Goal: Task Accomplishment & Management: Complete application form

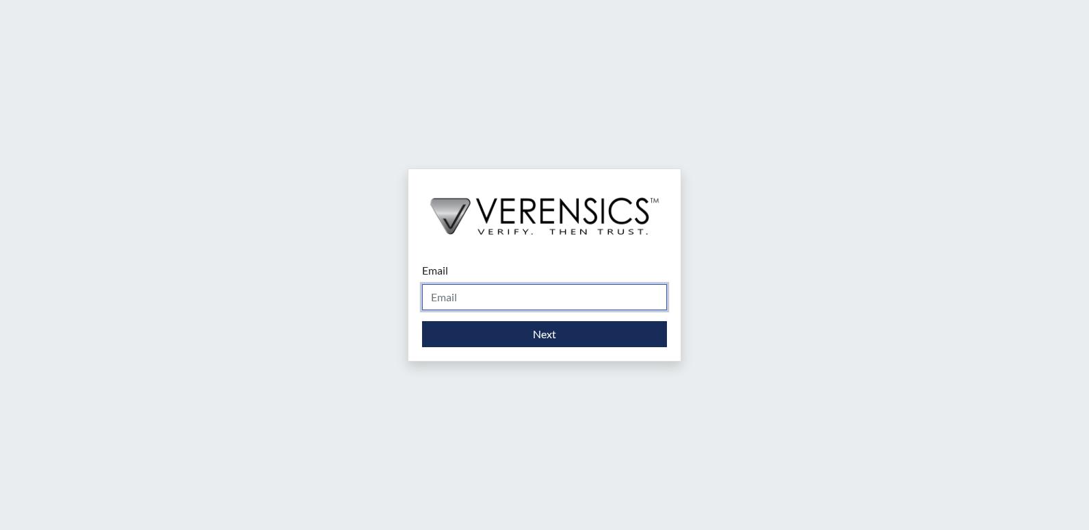
click at [452, 296] on input "Email" at bounding box center [544, 297] width 245 height 26
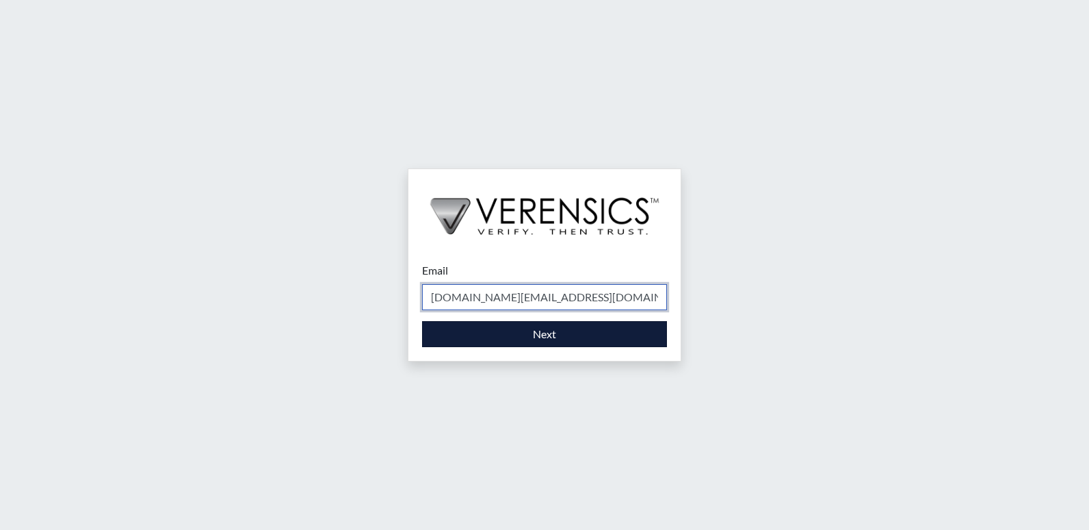
type input "[DOMAIN_NAME][EMAIL_ADDRESS][DOMAIN_NAME]"
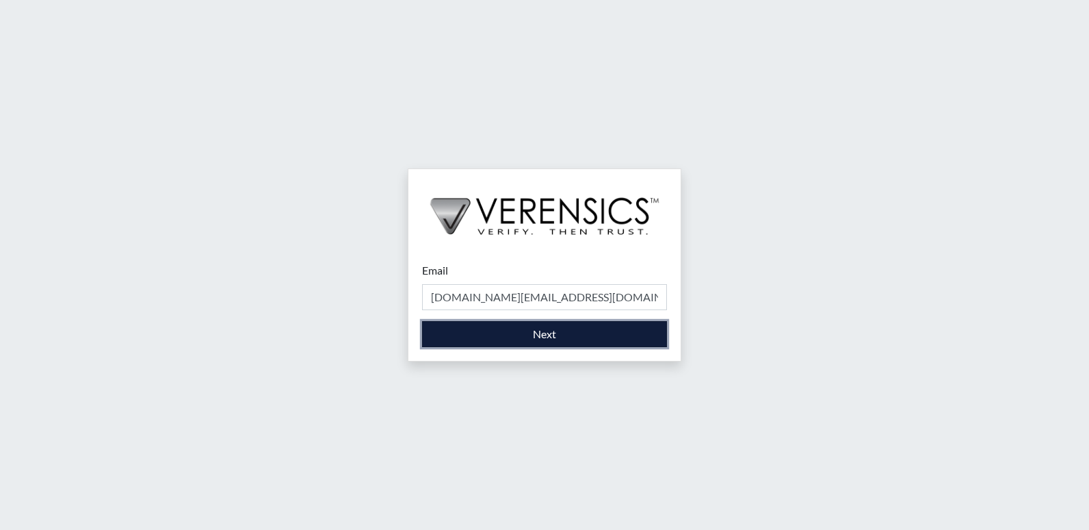
click at [584, 331] on button "Next" at bounding box center [544, 334] width 245 height 26
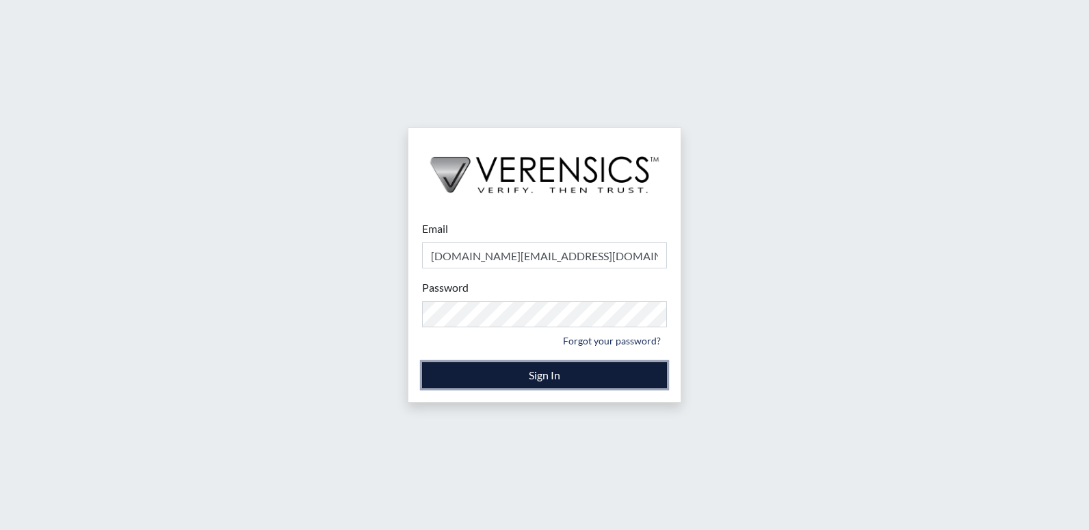
click at [545, 378] on button "Sign In" at bounding box center [544, 375] width 245 height 26
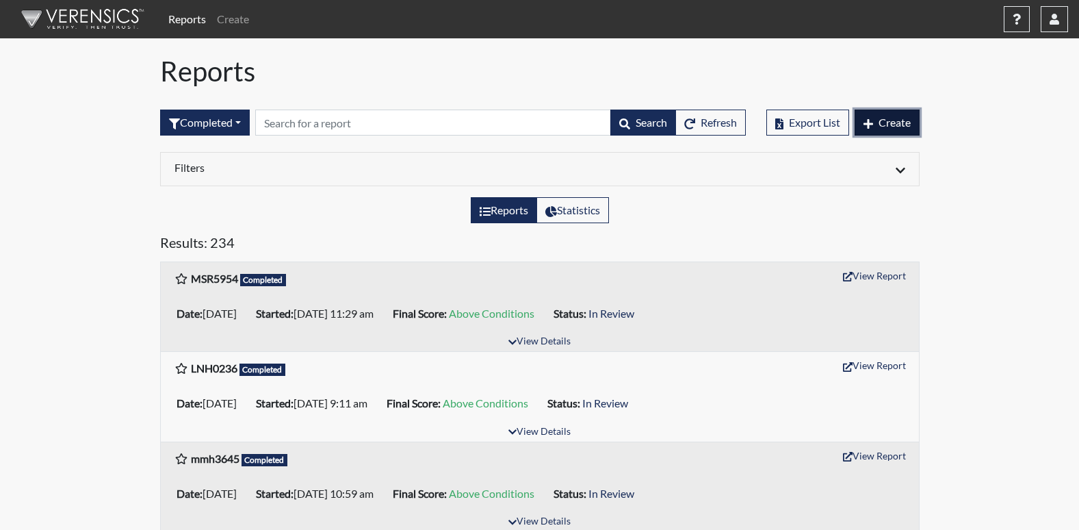
click at [865, 125] on icon "button" at bounding box center [869, 124] width 10 height 10
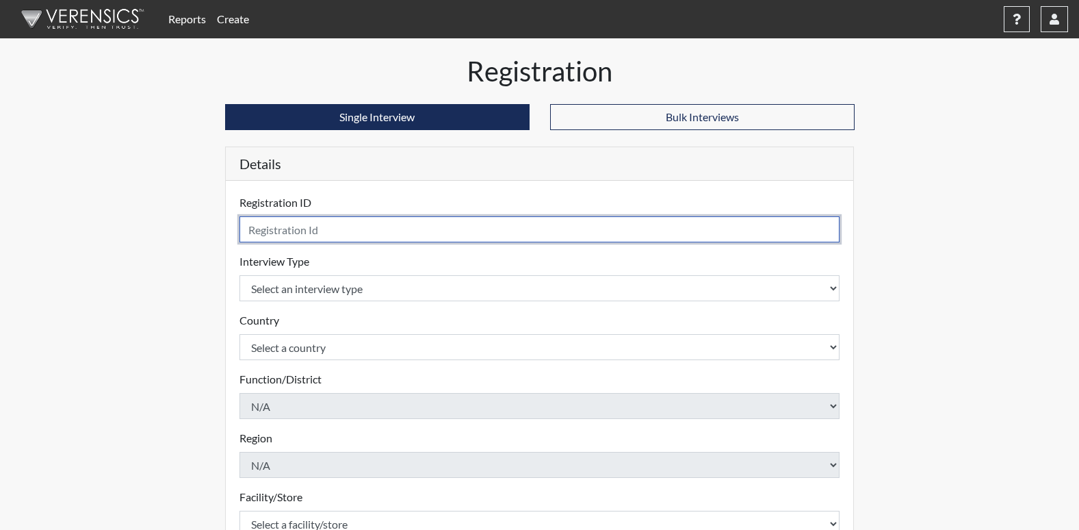
click at [285, 227] on input "text" at bounding box center [540, 229] width 601 height 26
type input "SLW1535"
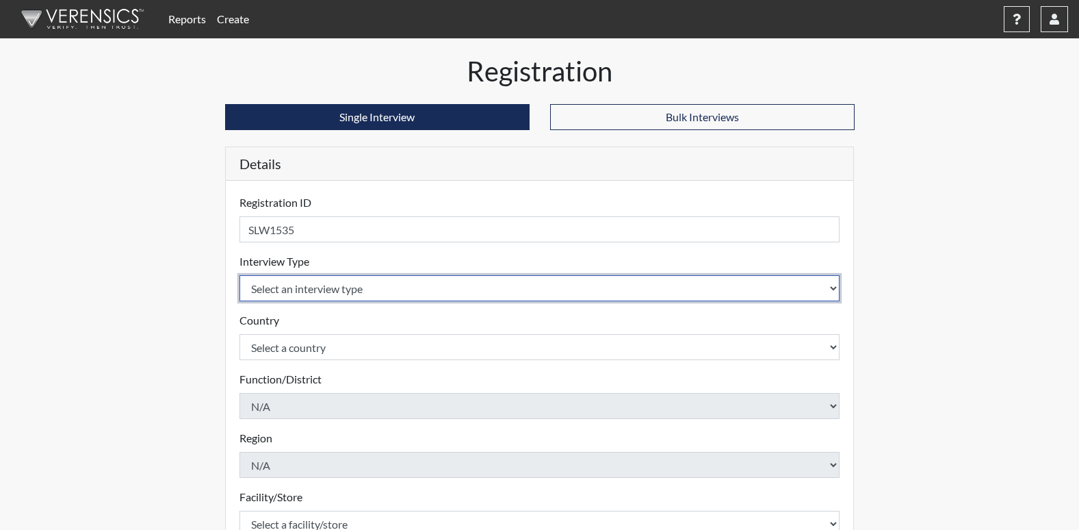
click at [832, 292] on body "Reports Create Help Center × Verensics Best Practices How to successfully use t…" at bounding box center [539, 265] width 1079 height 530
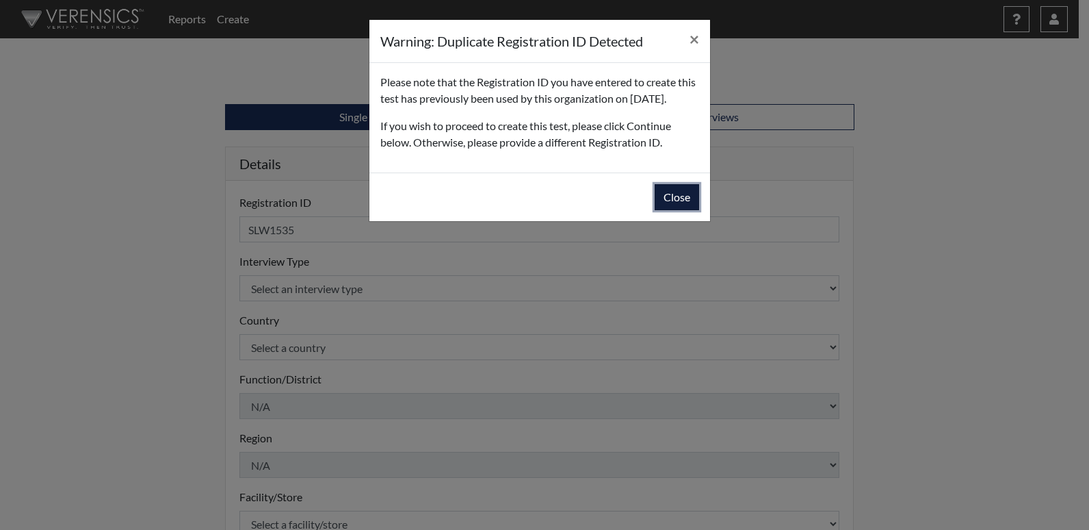
click at [685, 210] on button "Close" at bounding box center [677, 197] width 44 height 26
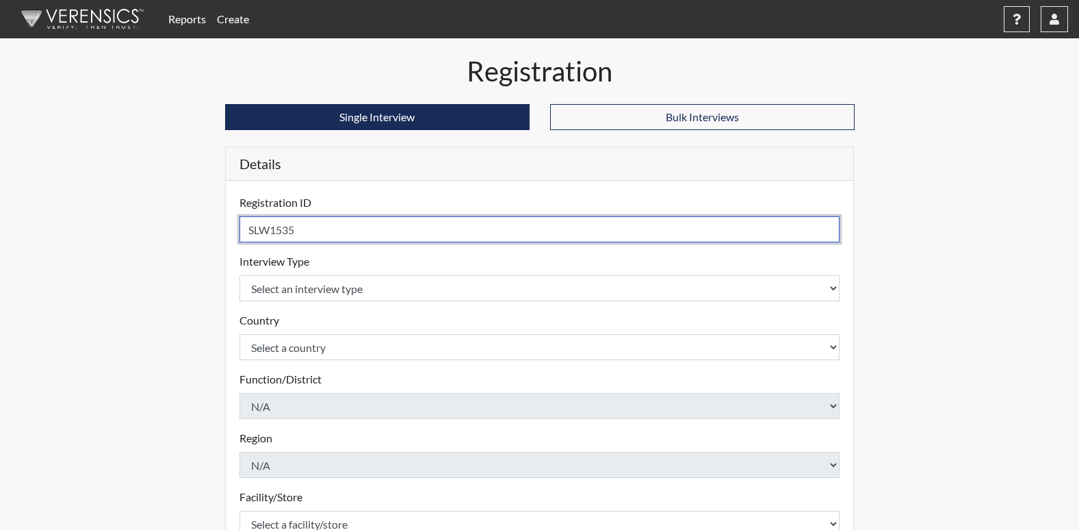
click at [258, 231] on input "SLW1535" at bounding box center [540, 229] width 601 height 26
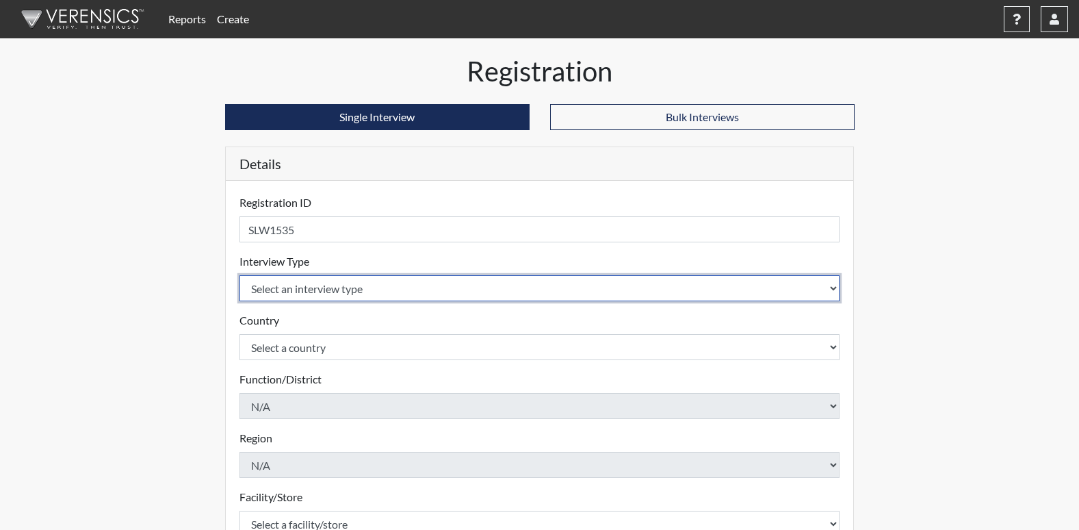
click at [831, 289] on select "Select an interview type Corrections Pre-Employment" at bounding box center [540, 288] width 601 height 26
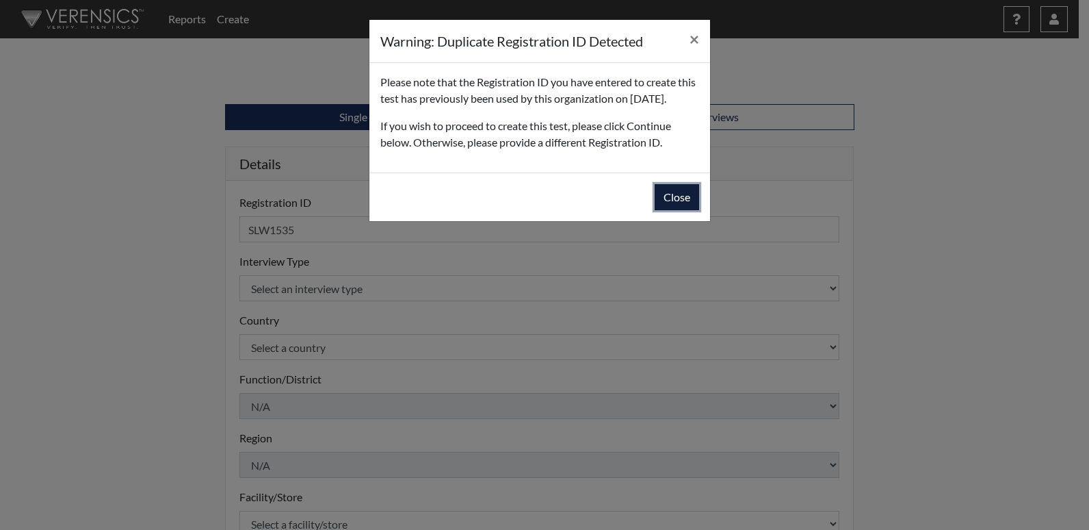
click at [682, 210] on button "Close" at bounding box center [677, 197] width 44 height 26
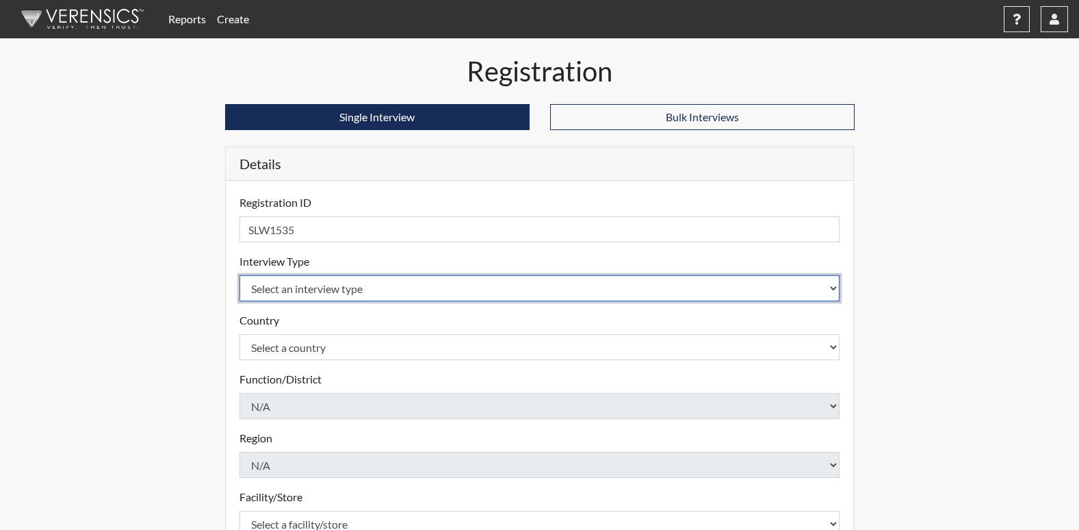
drag, startPoint x: 768, startPoint y: 288, endPoint x: 781, endPoint y: 288, distance: 13.0
click at [781, 288] on select "Select an interview type Corrections Pre-Employment" at bounding box center [540, 288] width 601 height 26
select select "ff733e93-e1bf-11ea-9c9f-0eff0cf7eb8f"
click at [240, 275] on select "Select an interview type Corrections Pre-Employment" at bounding box center [540, 288] width 601 height 26
click at [835, 289] on select "Select an interview type Corrections Pre-Employment" at bounding box center [540, 288] width 601 height 26
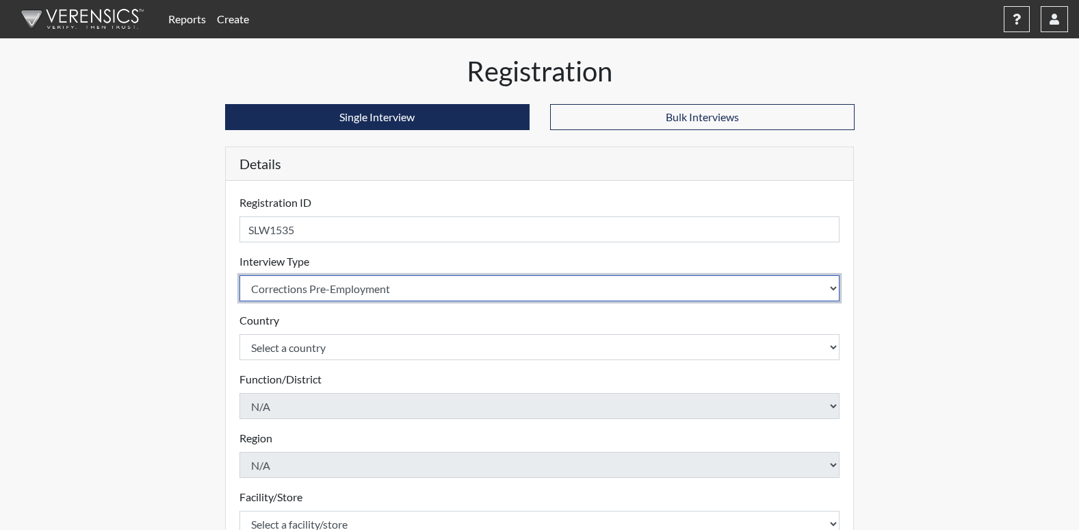
click at [240, 275] on select "Select an interview type Corrections Pre-Employment" at bounding box center [540, 288] width 601 height 26
click at [836, 287] on select "Select an interview type Corrections Pre-Employment" at bounding box center [540, 288] width 601 height 26
click at [240, 275] on select "Select an interview type Corrections Pre-Employment" at bounding box center [540, 288] width 601 height 26
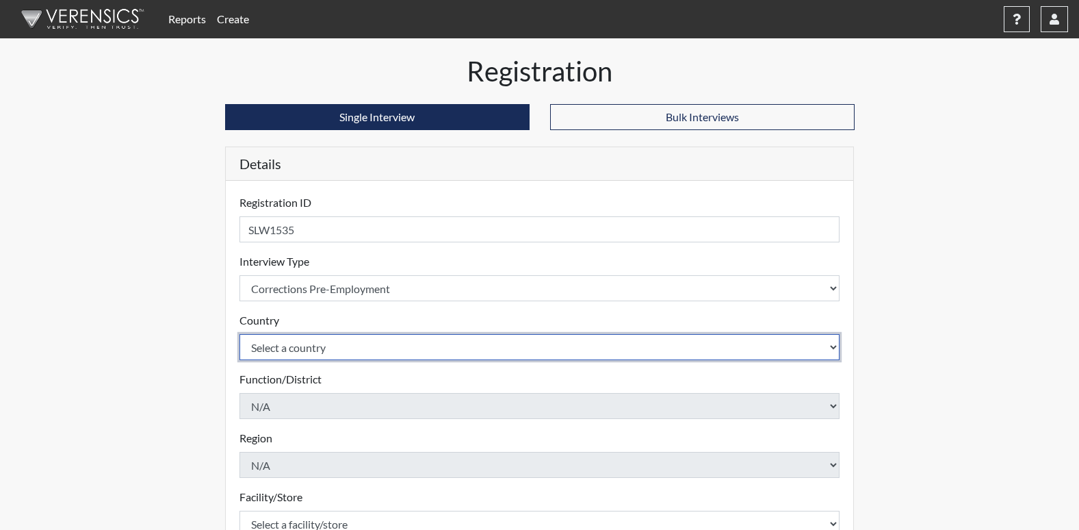
click at [832, 346] on select "Select a country [GEOGRAPHIC_DATA] [GEOGRAPHIC_DATA]" at bounding box center [540, 347] width 601 height 26
select select "united-states-of-[GEOGRAPHIC_DATA]"
click at [240, 334] on select "Select a country [GEOGRAPHIC_DATA] [GEOGRAPHIC_DATA]" at bounding box center [540, 347] width 601 height 26
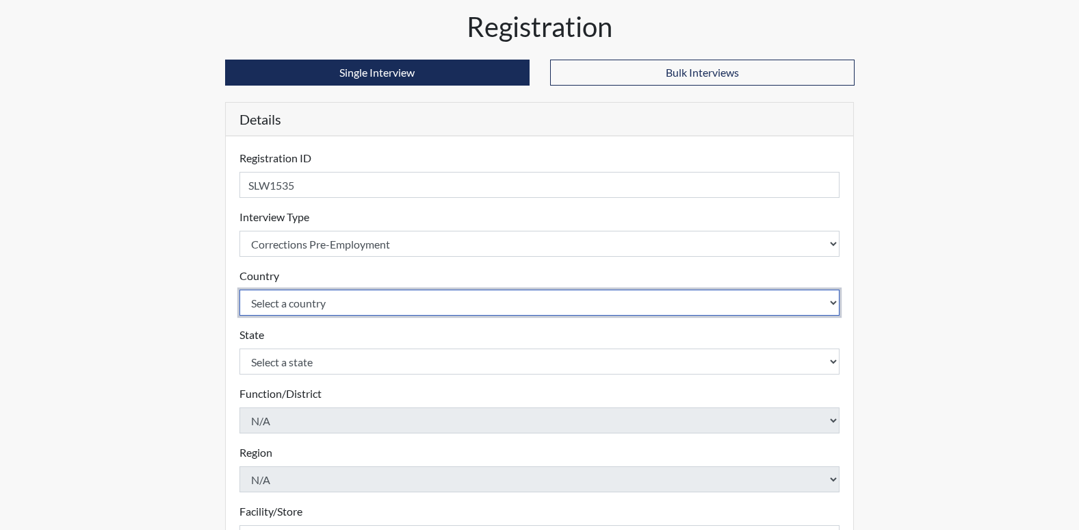
scroll to position [68, 0]
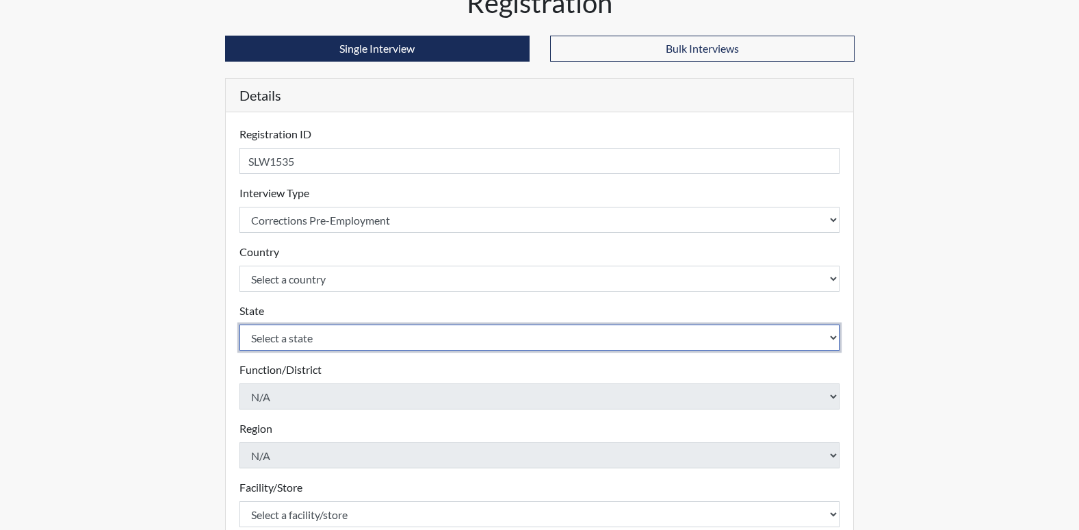
click at [833, 336] on select "Select a state [US_STATE] [US_STATE] [US_STATE] [US_STATE] [US_STATE] [US_STATE…" at bounding box center [540, 337] width 601 height 26
select select "GA"
click at [240, 324] on select "Select a state [US_STATE] [US_STATE] [US_STATE] [US_STATE] [US_STATE] [US_STATE…" at bounding box center [540, 337] width 601 height 26
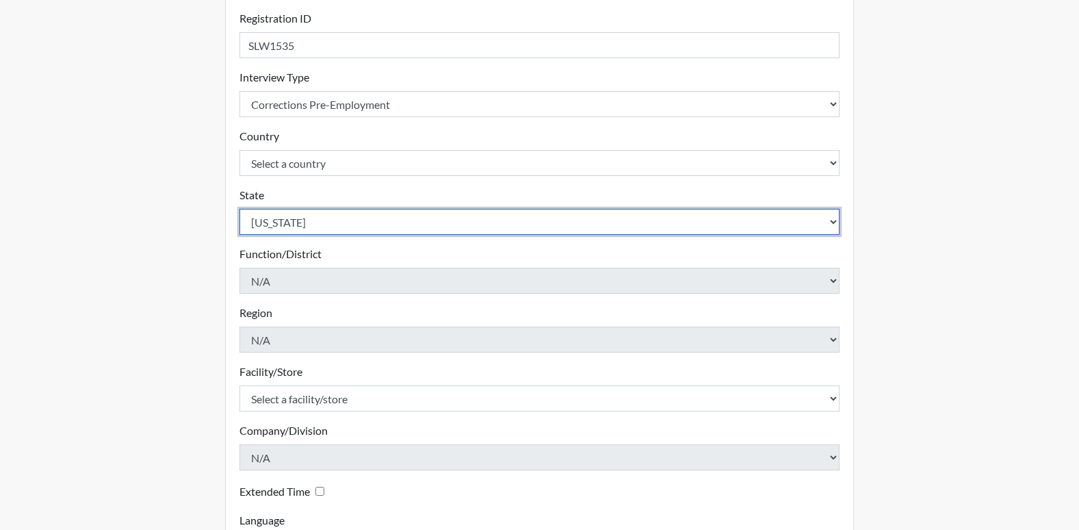
scroll to position [205, 0]
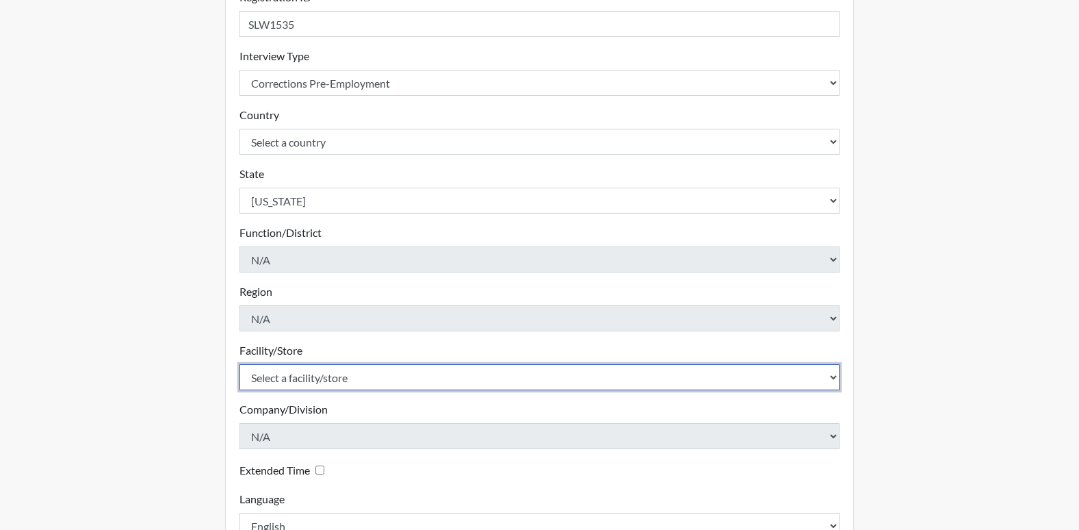
click at [834, 376] on select "Select a facility/store [PERSON_NAME] PDC Pulaski SP" at bounding box center [540, 377] width 601 height 26
select select "07d467a1-a762-4c04-a0fd-01b52b78d04c"
click at [240, 364] on select "Select a facility/store [PERSON_NAME] PDC Pulaski SP" at bounding box center [540, 377] width 601 height 26
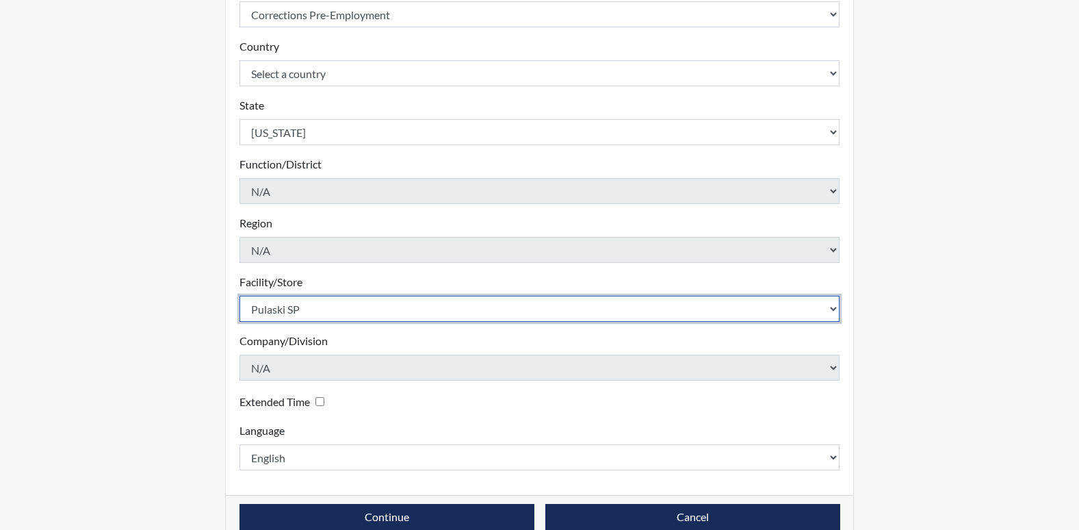
scroll to position [299, 0]
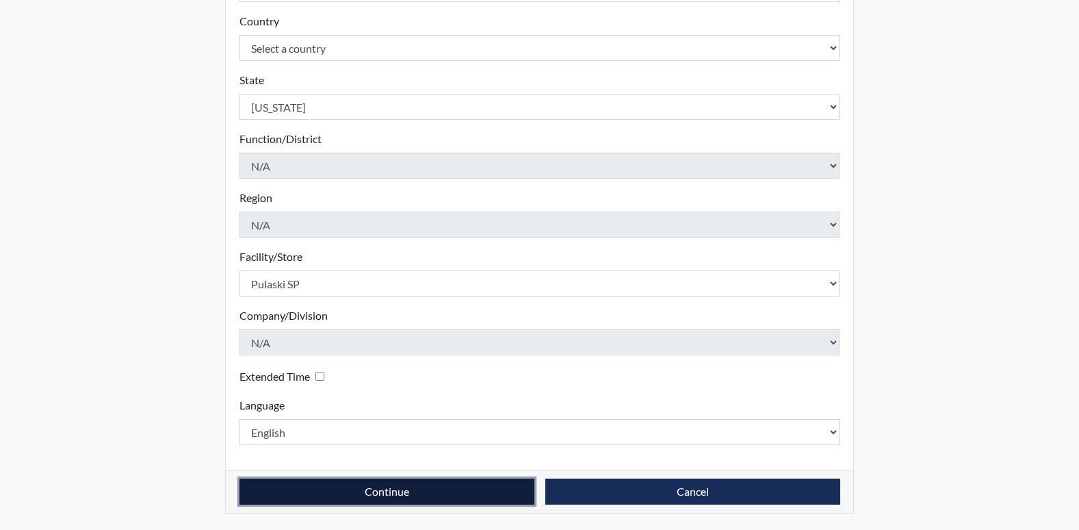
click at [491, 493] on button "Continue" at bounding box center [387, 491] width 295 height 26
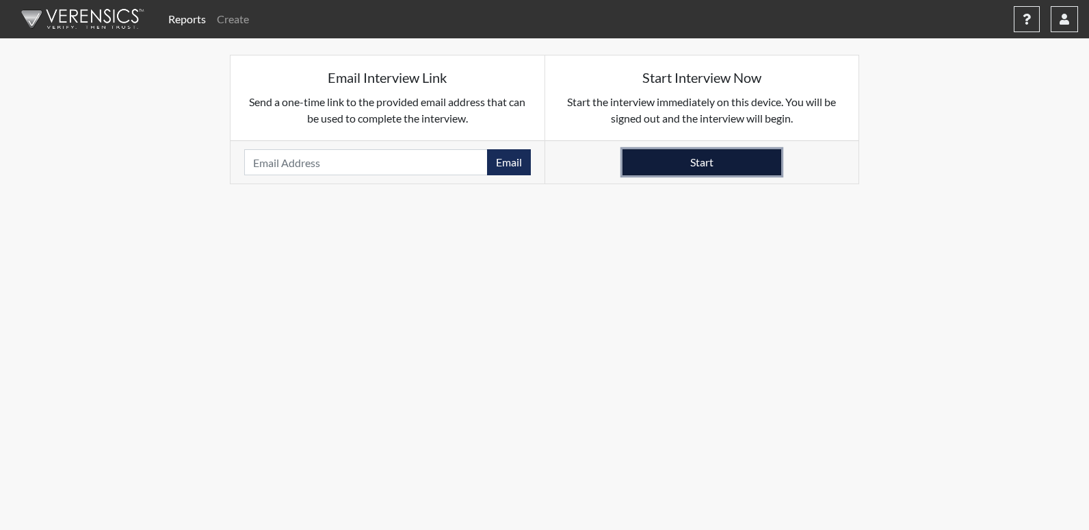
click at [694, 165] on button "Start" at bounding box center [702, 162] width 159 height 26
